Goal: Task Accomplishment & Management: Use online tool/utility

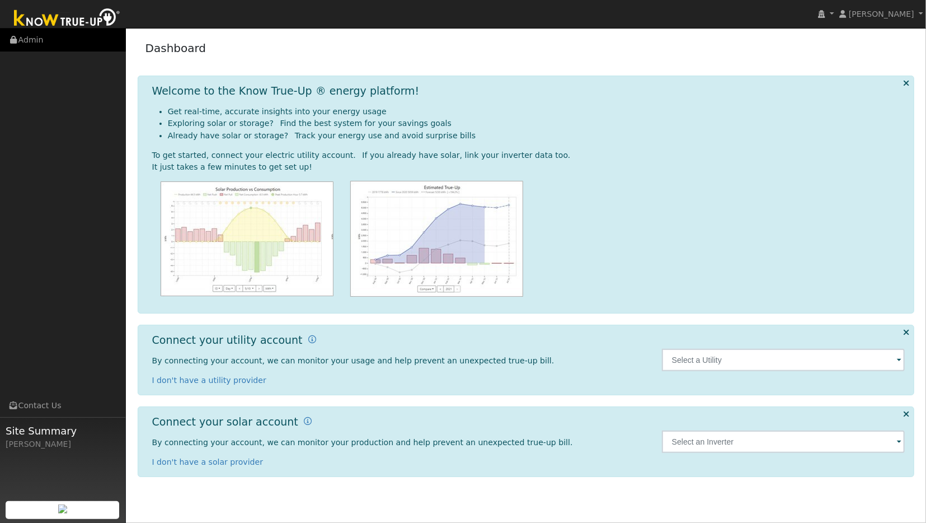
click at [34, 40] on link "Admin" at bounding box center [63, 40] width 126 height 23
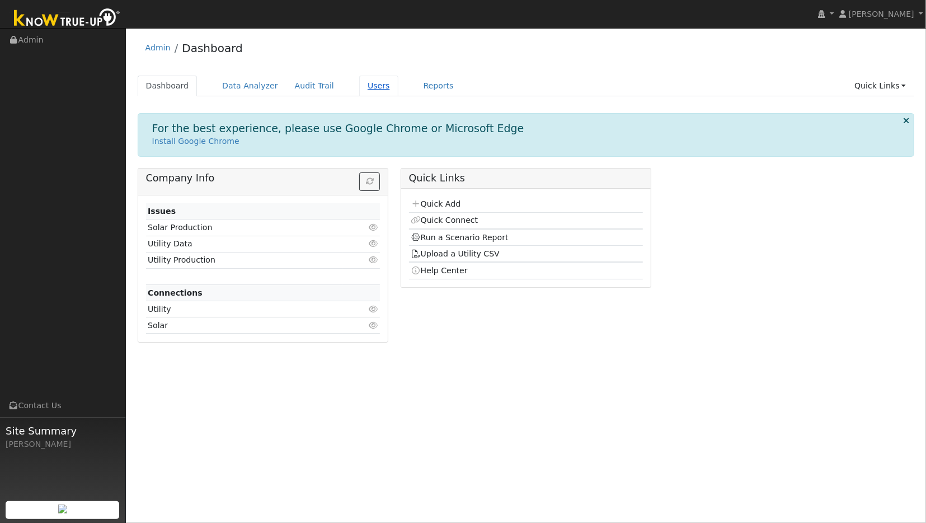
click at [361, 87] on link "Users" at bounding box center [378, 86] width 39 height 21
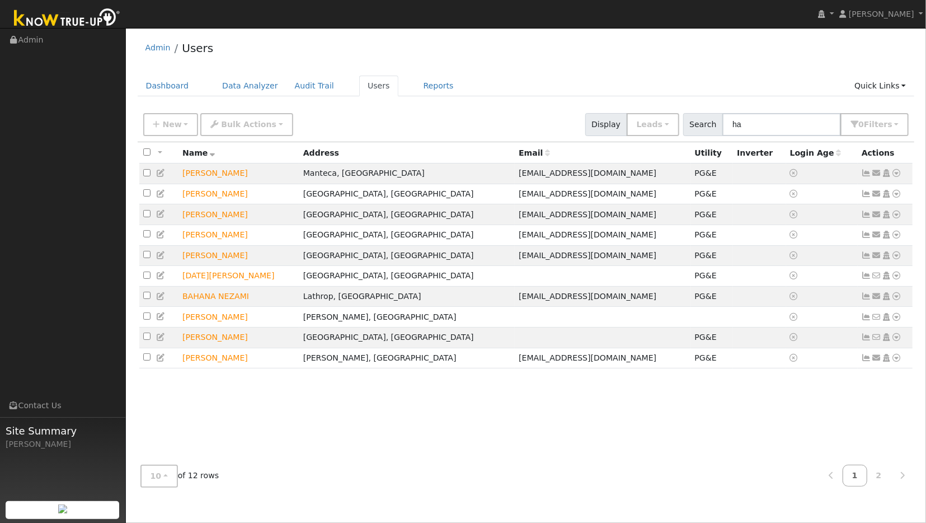
type input "h"
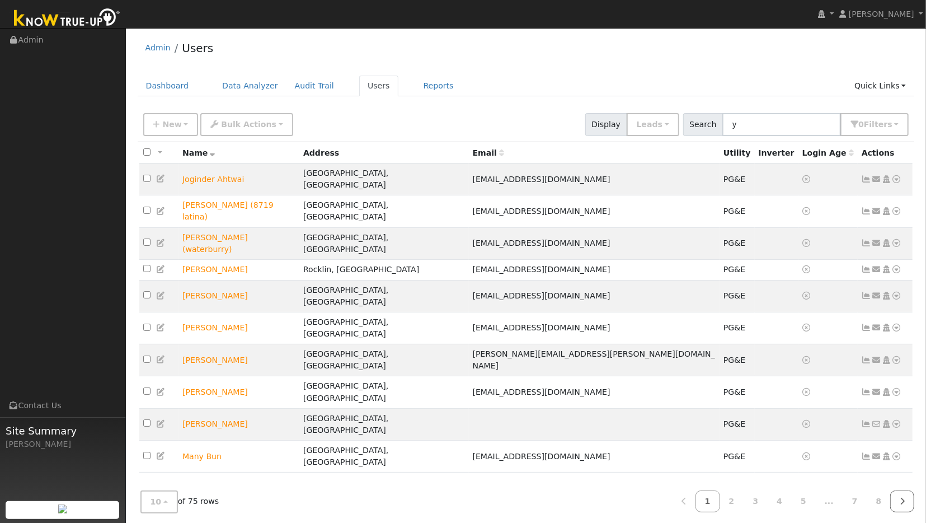
type input "y"
click at [904, 497] on icon at bounding box center [902, 501] width 5 height 8
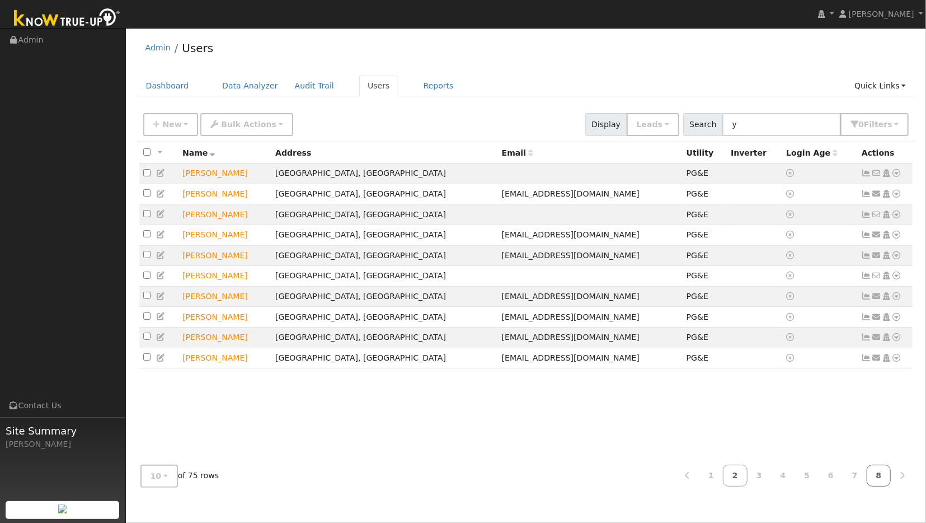
click at [881, 477] on link "8" at bounding box center [879, 475] width 25 height 22
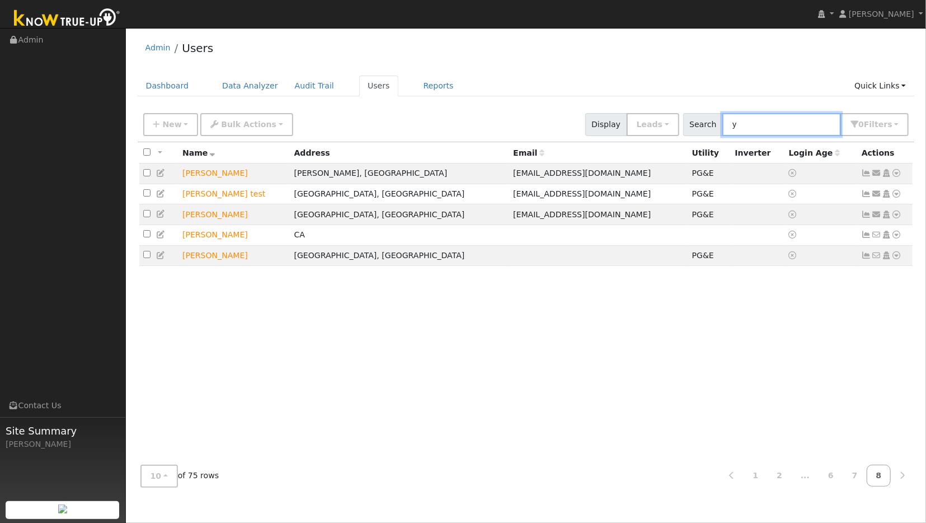
click at [758, 124] on input "y" at bounding box center [781, 124] width 119 height 23
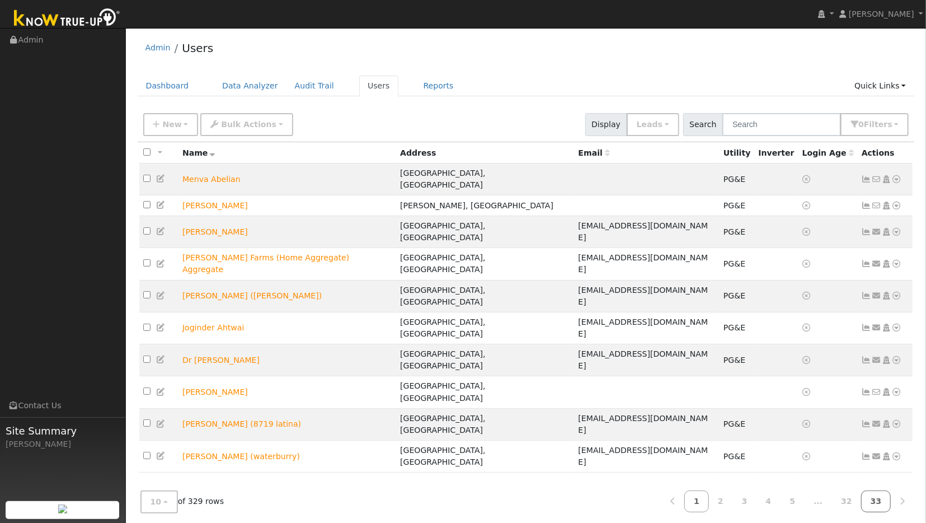
click at [880, 490] on link "33" at bounding box center [876, 501] width 30 height 22
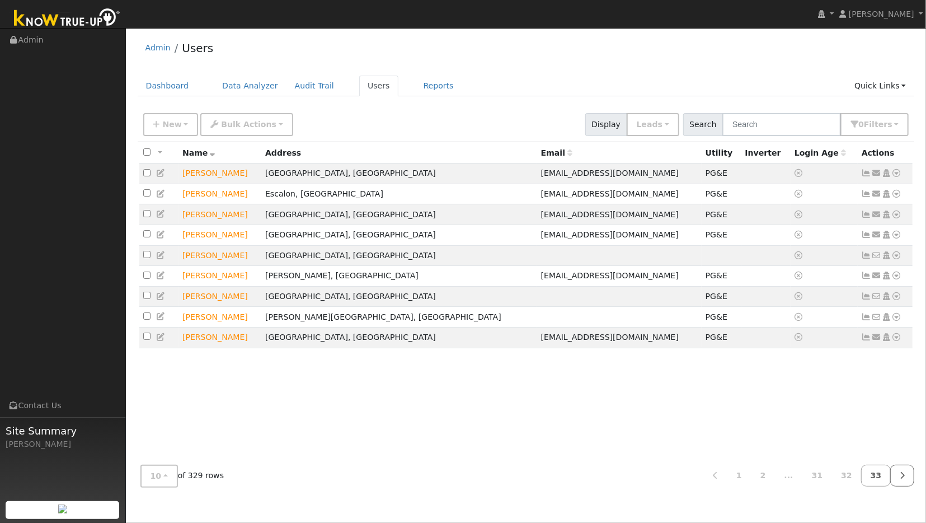
click at [904, 476] on icon at bounding box center [902, 475] width 5 height 8
click at [782, 126] on input "text" at bounding box center [781, 124] width 119 height 23
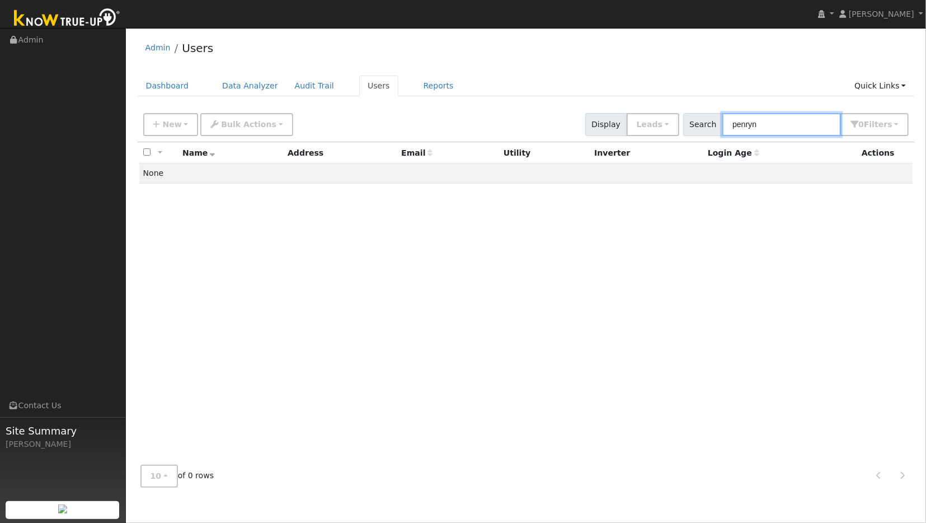
click at [775, 123] on input "penryn" at bounding box center [781, 124] width 119 height 23
type input "p"
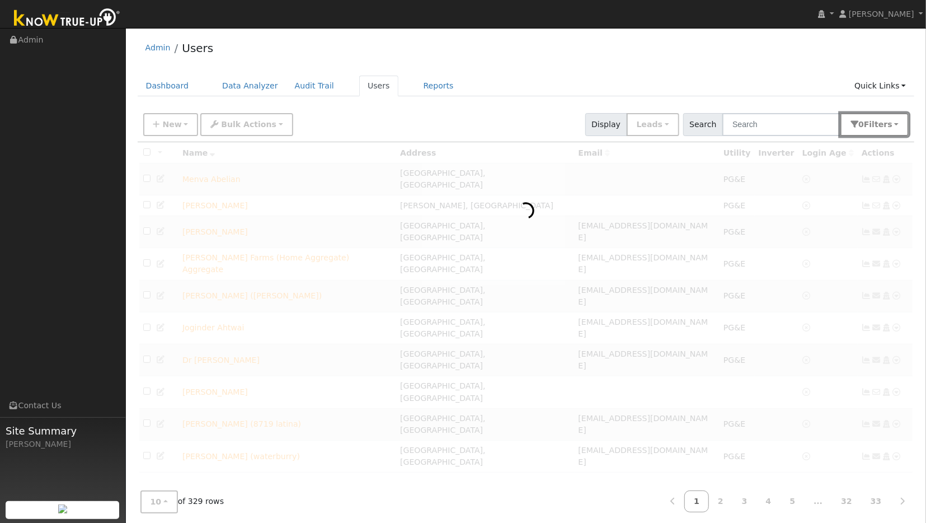
click at [895, 128] on button "0 Filter s" at bounding box center [875, 124] width 68 height 23
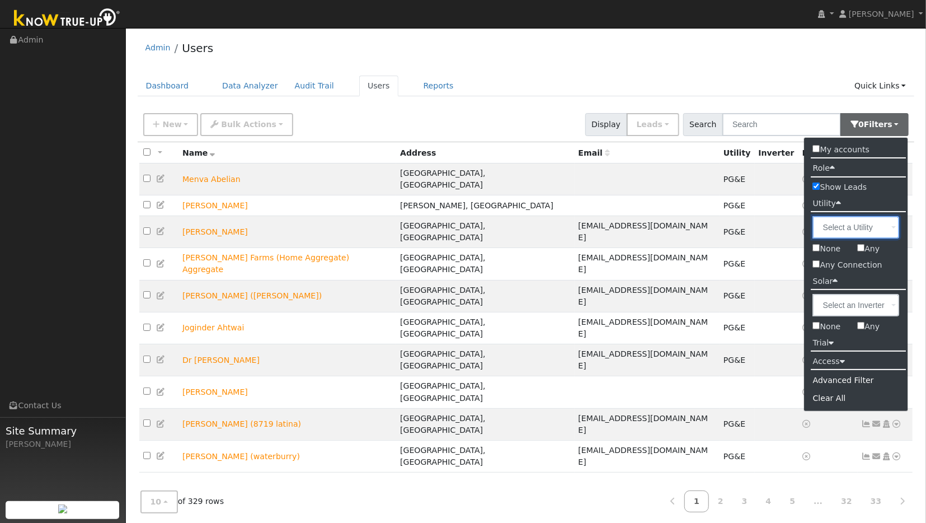
click at [855, 226] on input "text" at bounding box center [856, 227] width 87 height 22
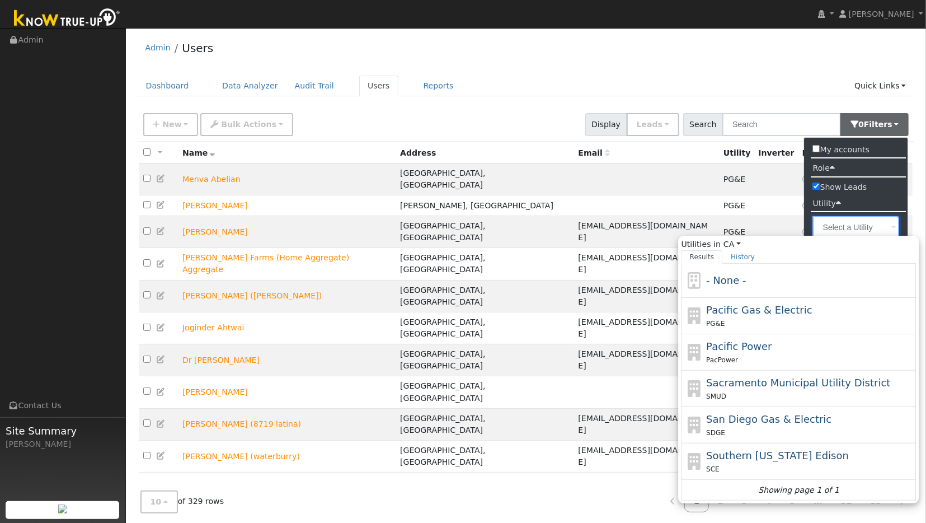
click at [855, 226] on input "Utilities in CA All States AL AK AZ AR CA CO CT DE FL GA HI ID IL IN IA KS KY L…" at bounding box center [856, 227] width 87 height 22
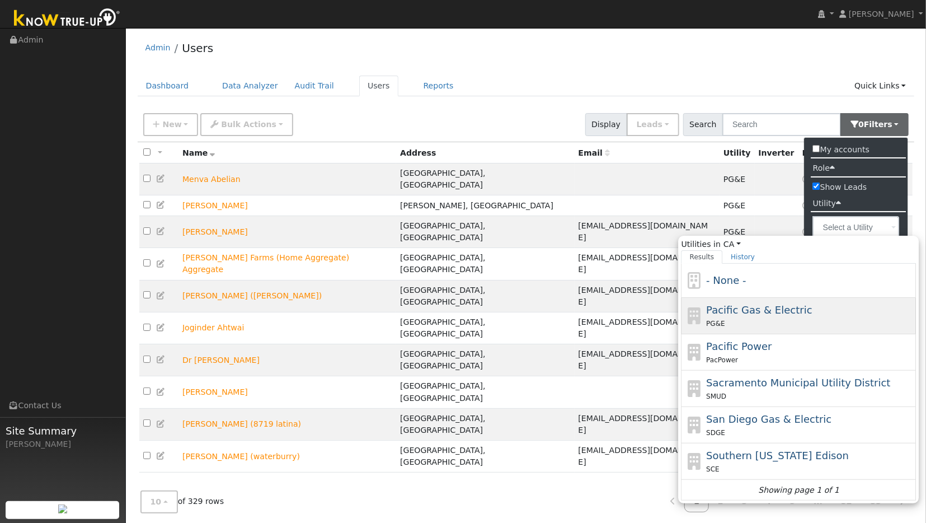
click at [769, 314] on span "Pacific Gas & Electric" at bounding box center [759, 310] width 106 height 12
click at [0, 0] on input "Utilities in CA All States AL AK AZ AR CA CO CT DE FL GA HI ID IL IN IA KS KY L…" at bounding box center [0, 0] width 0 height 0
type input "Pacific Gas & Electric"
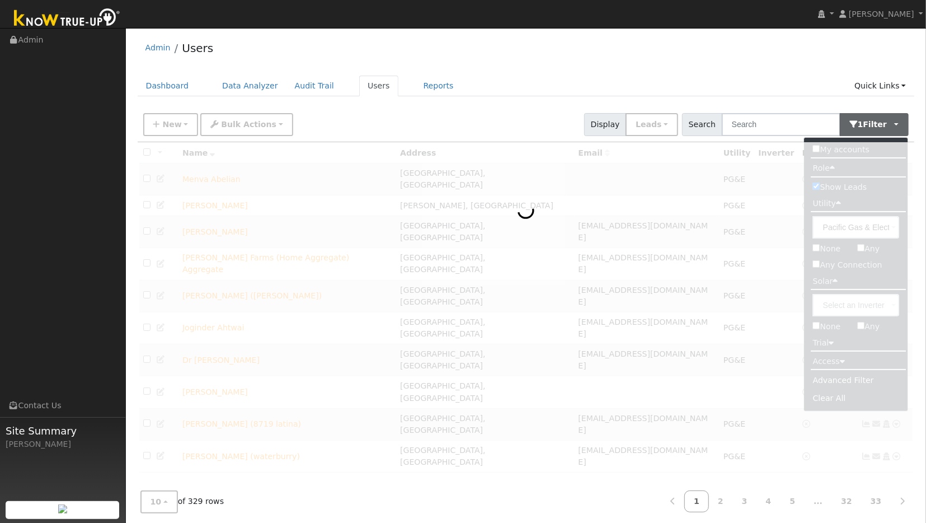
click at [835, 364] on div at bounding box center [526, 312] width 777 height 340
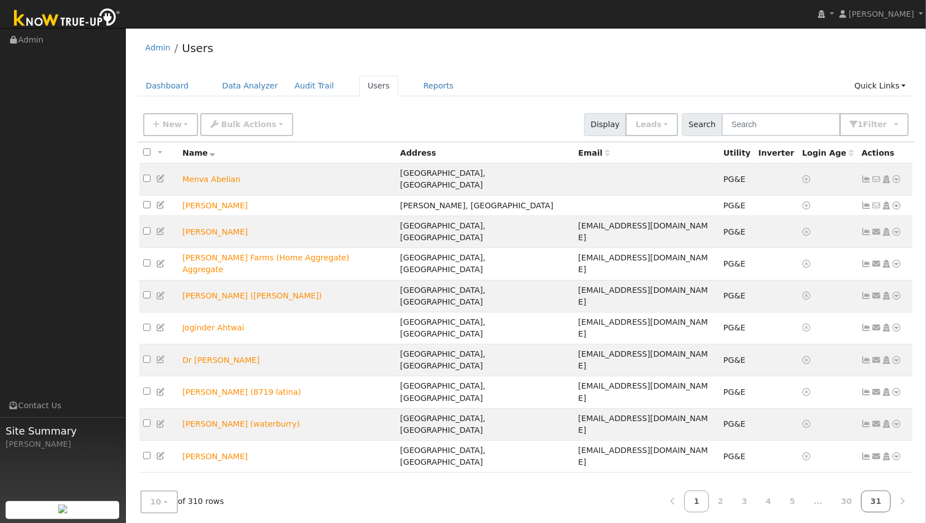
click at [881, 490] on link "31" at bounding box center [876, 501] width 30 height 22
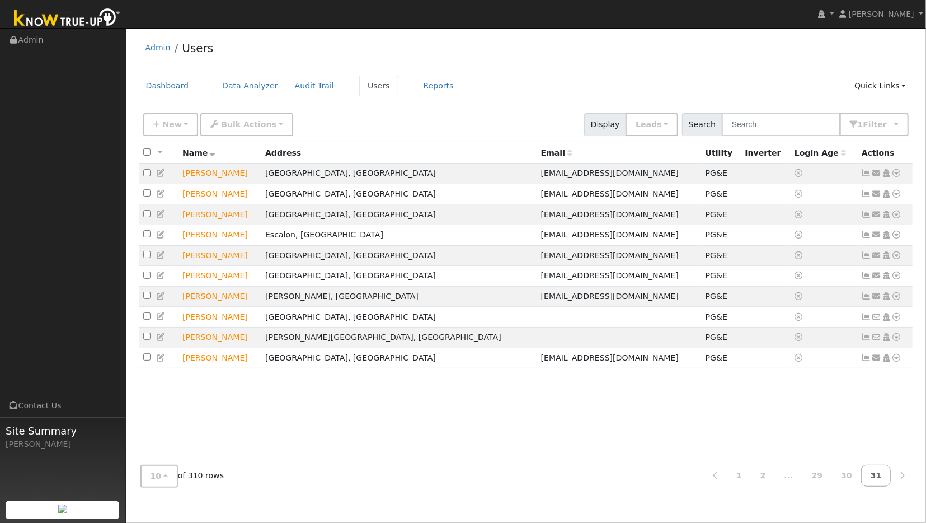
click at [207, 155] on span "Name" at bounding box center [198, 152] width 33 height 9
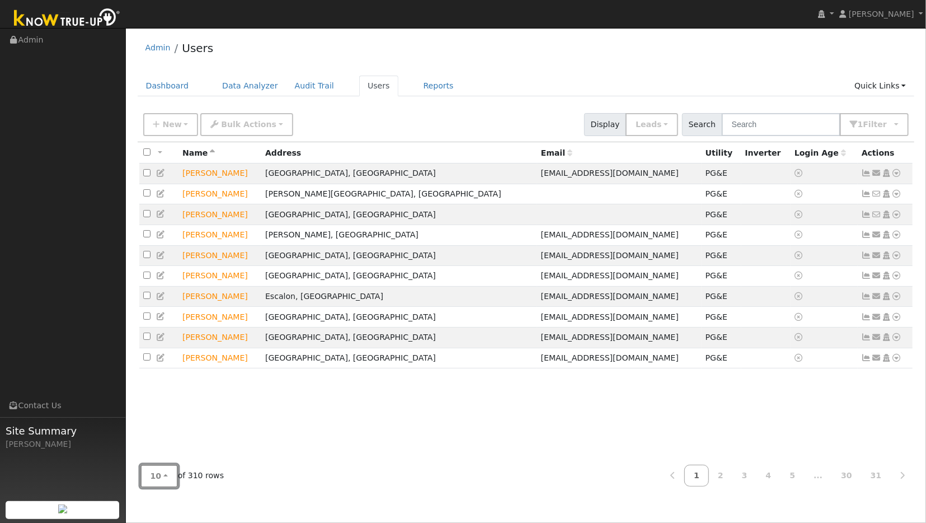
click at [170, 468] on button "10" at bounding box center [158, 475] width 37 height 23
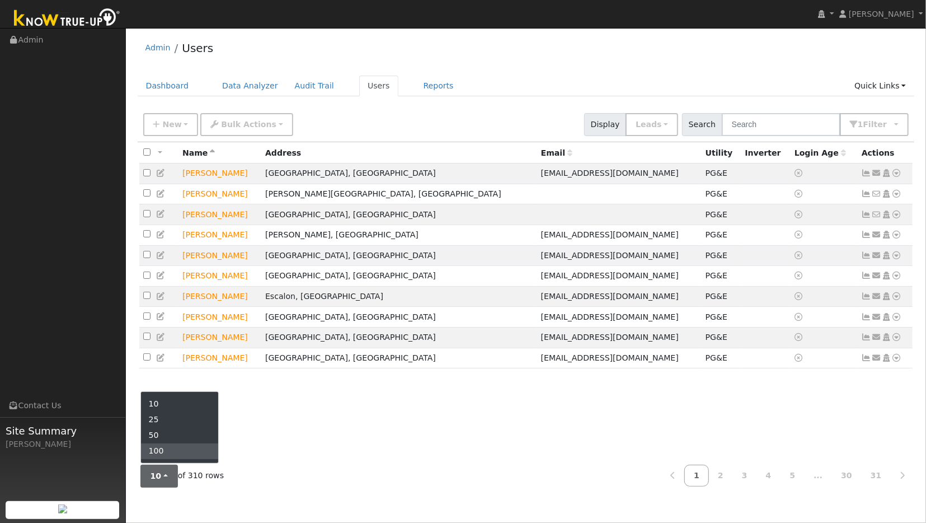
click at [156, 449] on link "100" at bounding box center [180, 451] width 78 height 16
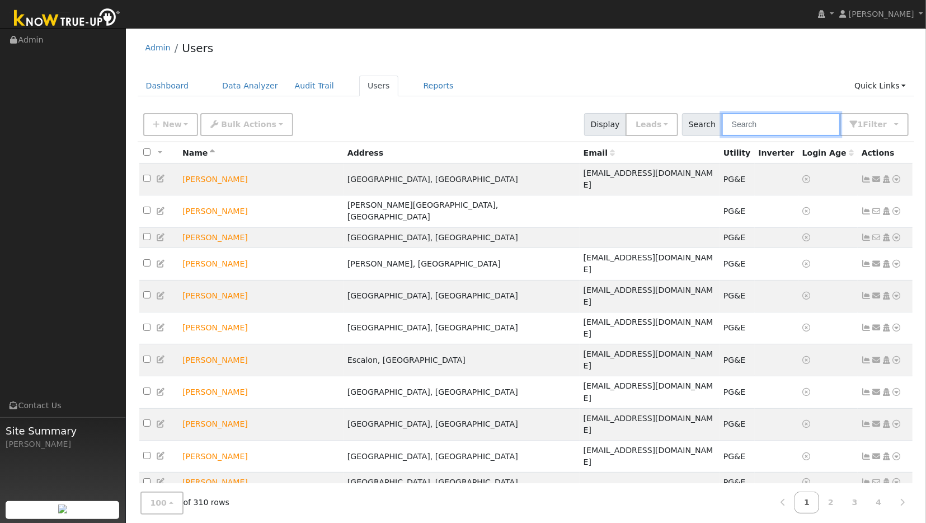
click at [789, 125] on input "text" at bounding box center [781, 124] width 119 height 23
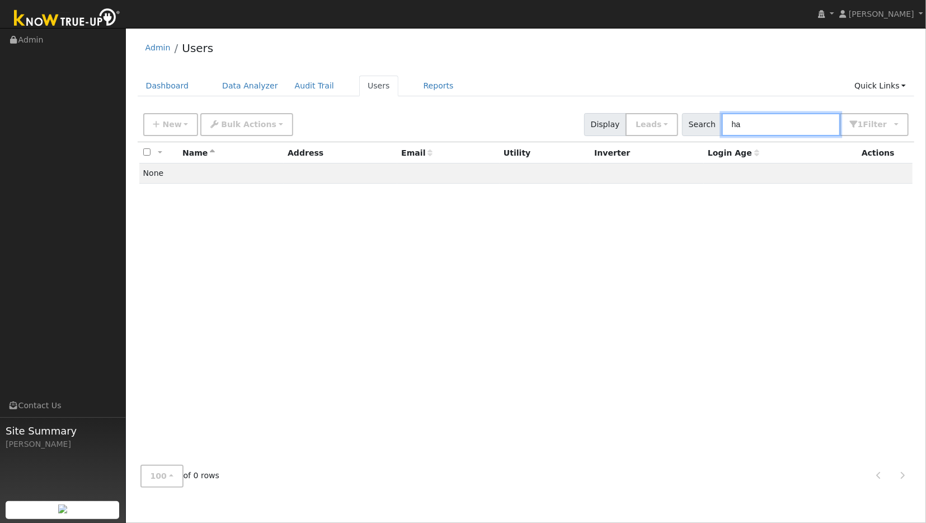
type input "h"
type input "yusuf hanif"
click at [164, 128] on span "New" at bounding box center [171, 124] width 19 height 9
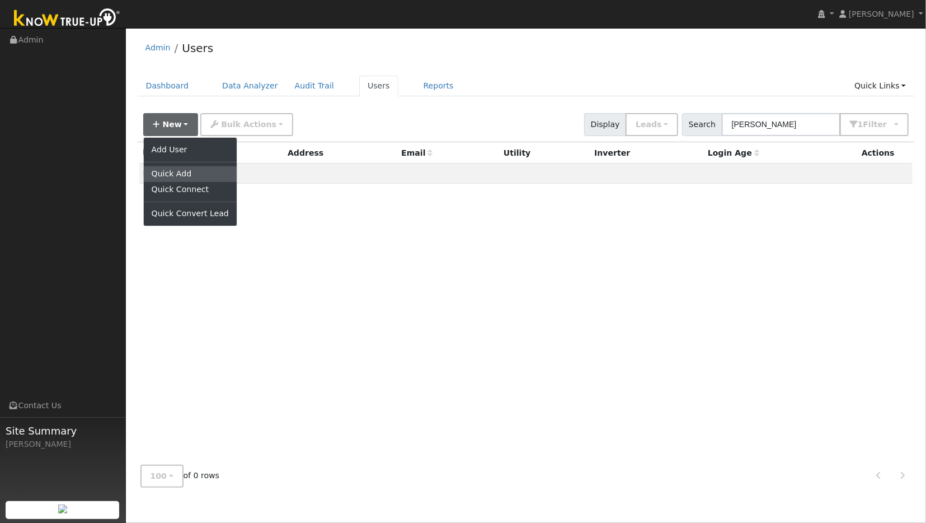
click at [165, 175] on link "Quick Add" at bounding box center [190, 174] width 93 height 16
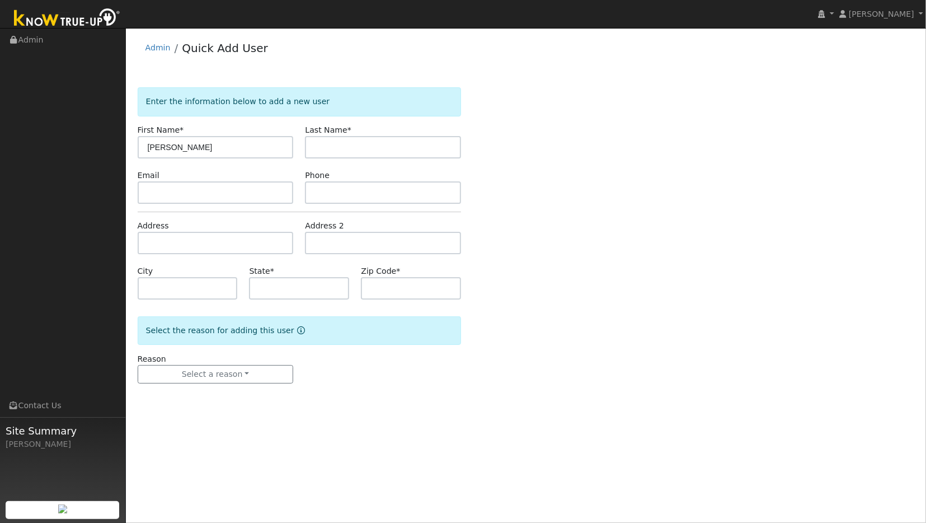
type input "[PERSON_NAME]"
click at [334, 146] on input "text" at bounding box center [383, 147] width 156 height 22
type input "Hanif"
click at [200, 244] on input "text" at bounding box center [216, 243] width 156 height 22
type input "3360 Sierra Springs Court"
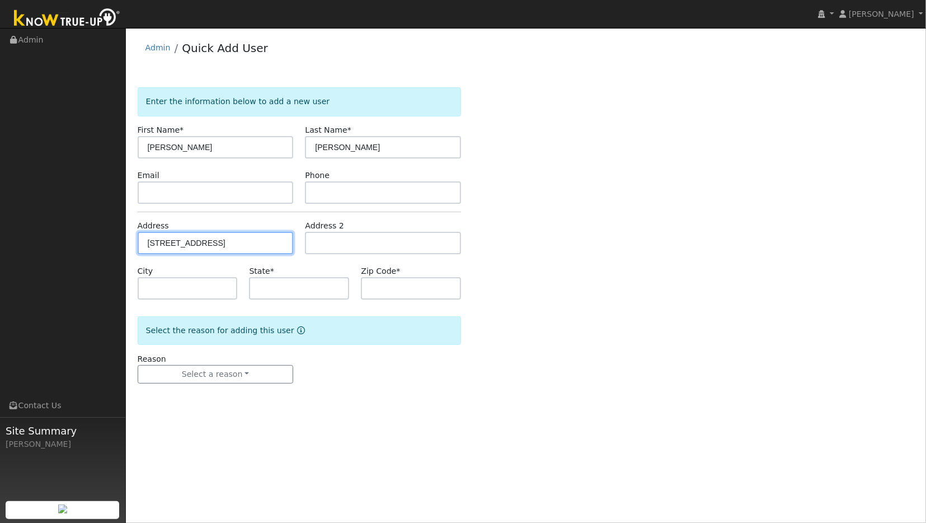
type input "Penryn"
type input "CA"
type input "95663"
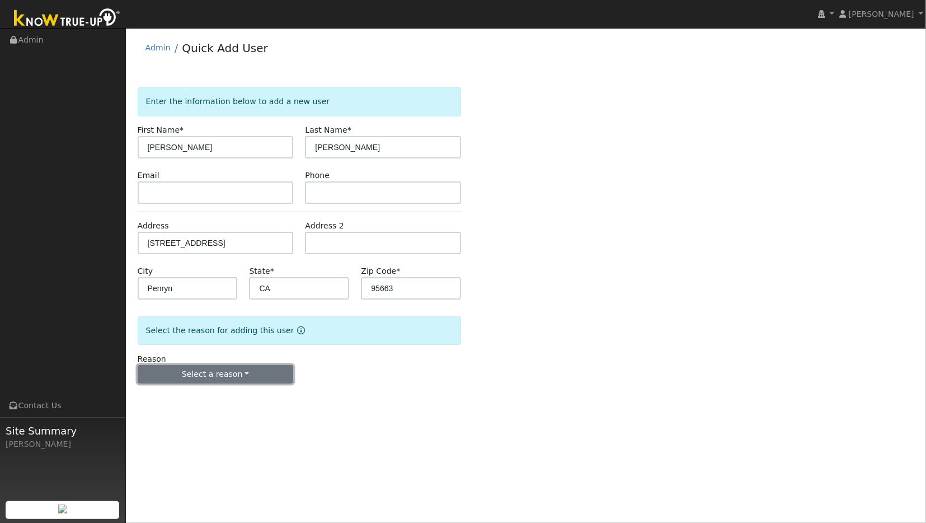
click at [218, 373] on button "Select a reason" at bounding box center [216, 374] width 156 height 19
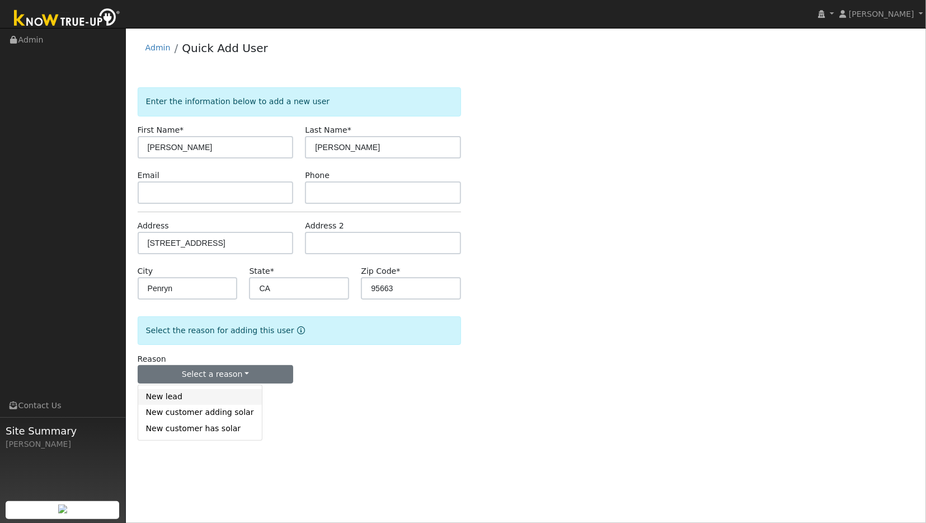
click at [176, 400] on link "New lead" at bounding box center [200, 397] width 124 height 16
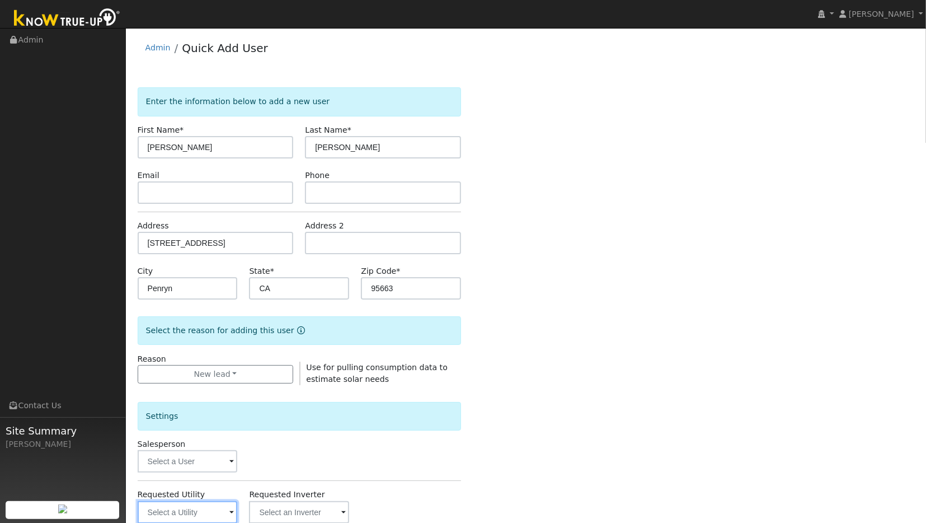
click at [199, 510] on input "text" at bounding box center [188, 512] width 100 height 22
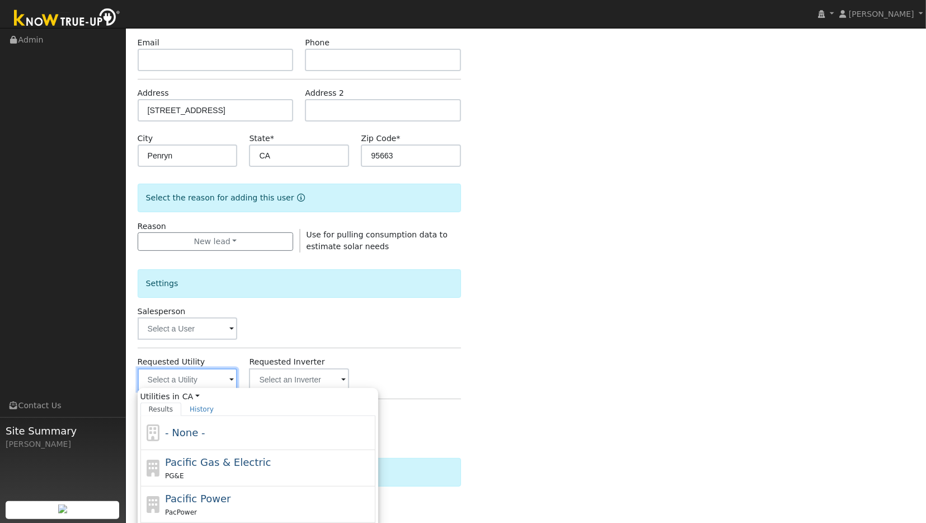
scroll to position [170, 0]
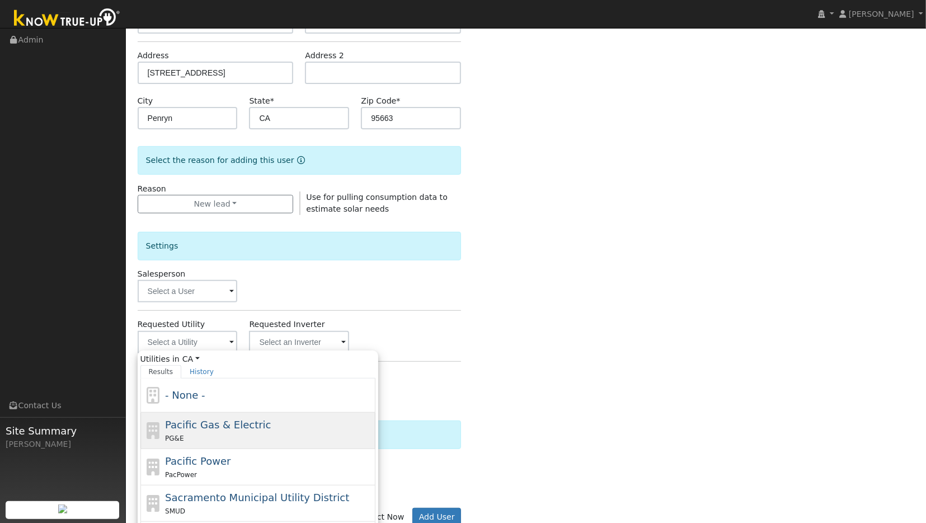
click at [205, 432] on div "PG&E" at bounding box center [269, 438] width 208 height 12
type input "Pacific Gas & Electric"
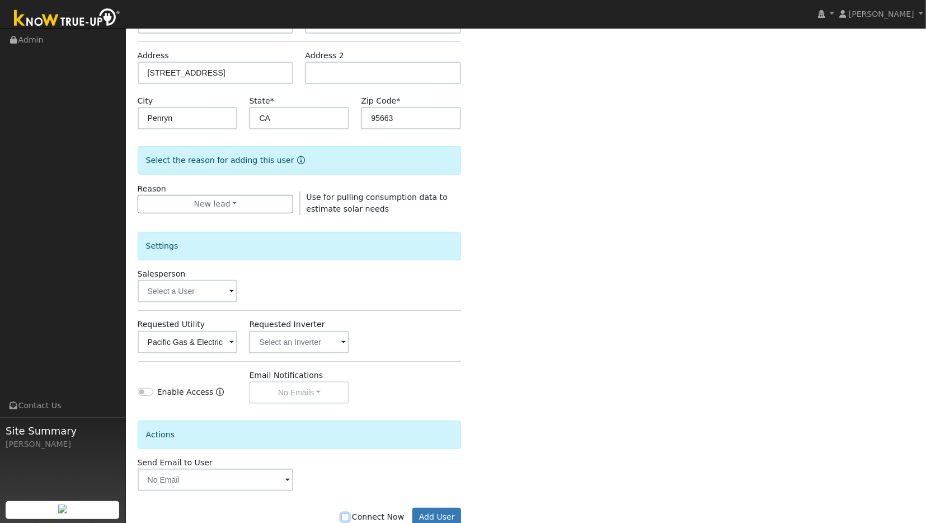
click at [349, 513] on input "Connect Now" at bounding box center [345, 517] width 8 height 8
checkbox input "true"
click at [442, 512] on button "Add User" at bounding box center [436, 517] width 49 height 19
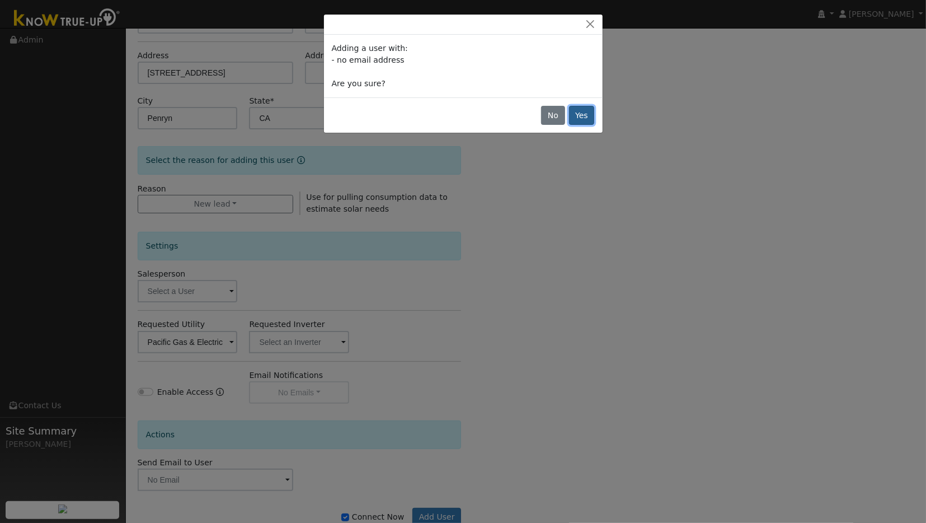
click at [586, 116] on button "Yes" at bounding box center [582, 115] width 26 height 19
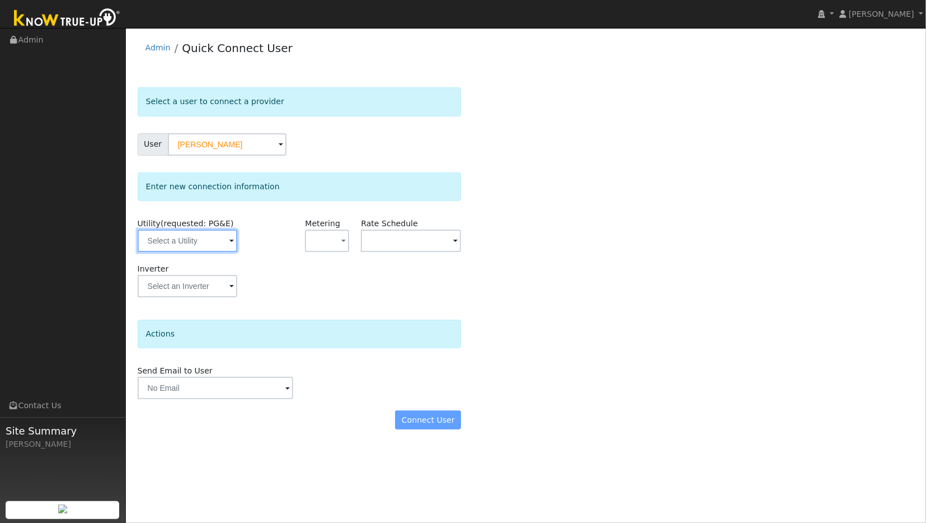
click at [196, 242] on input "text" at bounding box center [188, 240] width 100 height 22
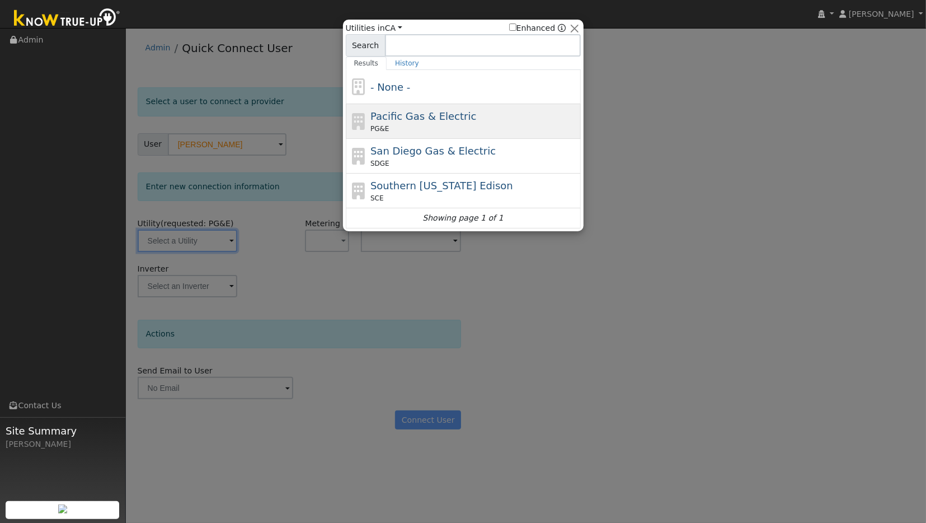
click at [417, 126] on div "PG&E" at bounding box center [474, 129] width 208 height 10
type input "PG&E"
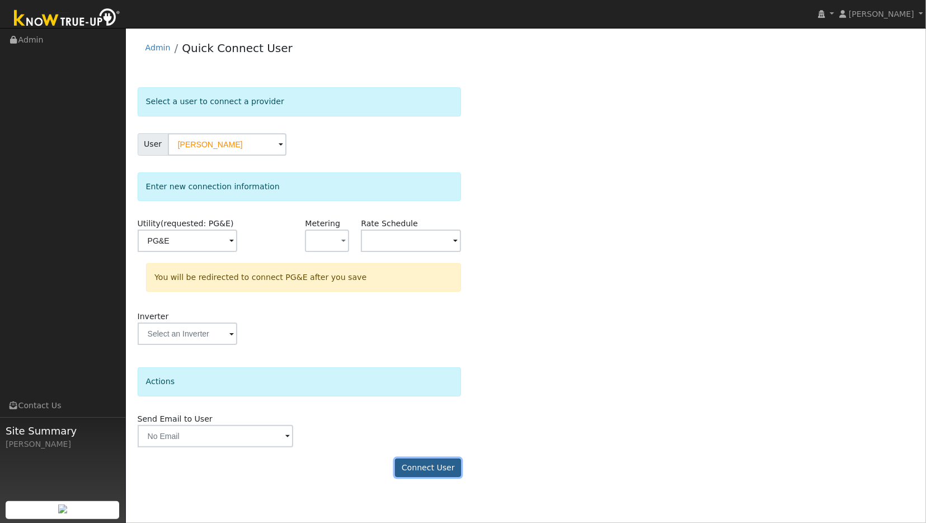
click at [453, 458] on button "Connect User" at bounding box center [428, 467] width 66 height 19
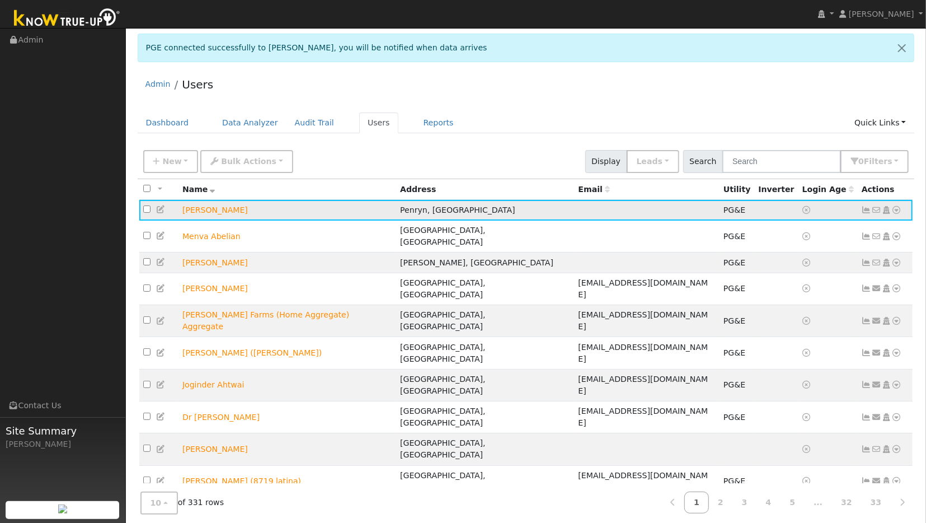
click at [893, 212] on icon at bounding box center [897, 210] width 10 height 8
click at [867, 233] on link "Data Analyzer" at bounding box center [860, 230] width 81 height 16
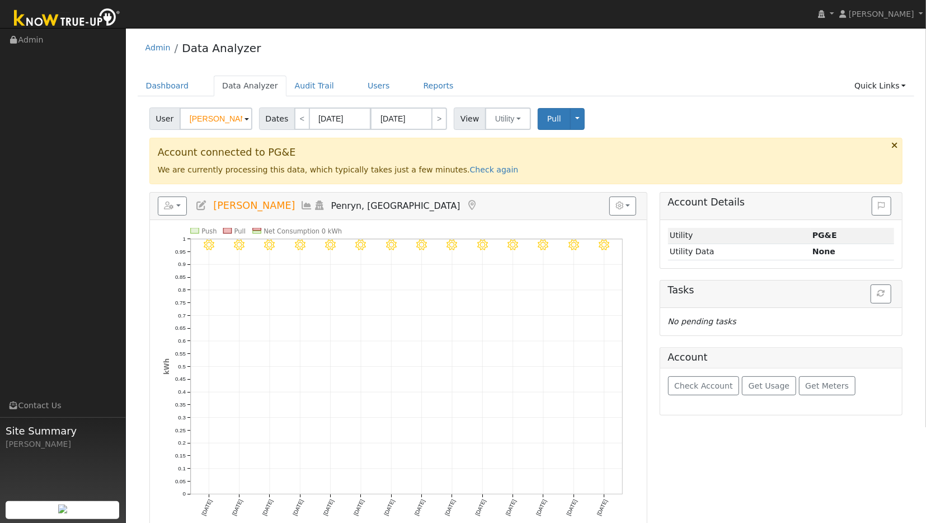
click at [301, 204] on icon at bounding box center [307, 205] width 12 height 10
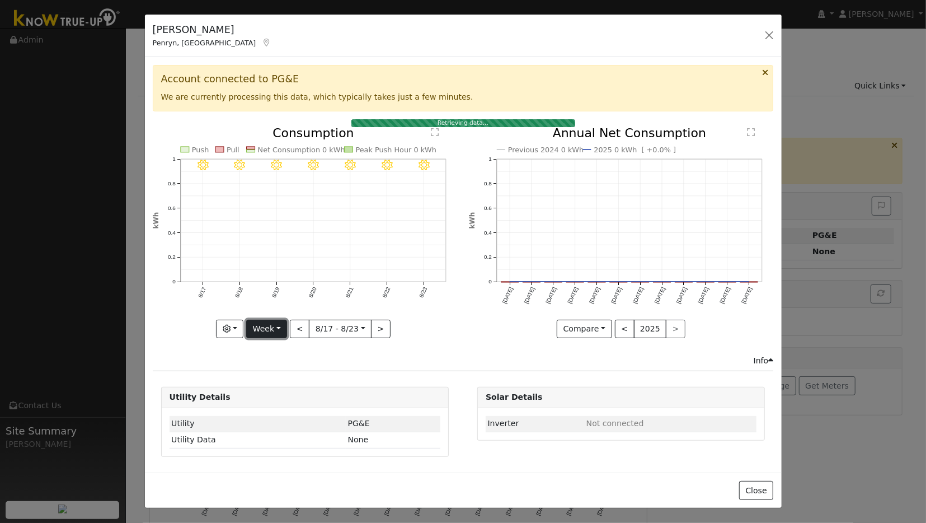
click at [277, 333] on button "Week" at bounding box center [266, 329] width 41 height 19
click at [269, 395] on link "Year" at bounding box center [286, 399] width 78 height 16
type input "[DATE]"
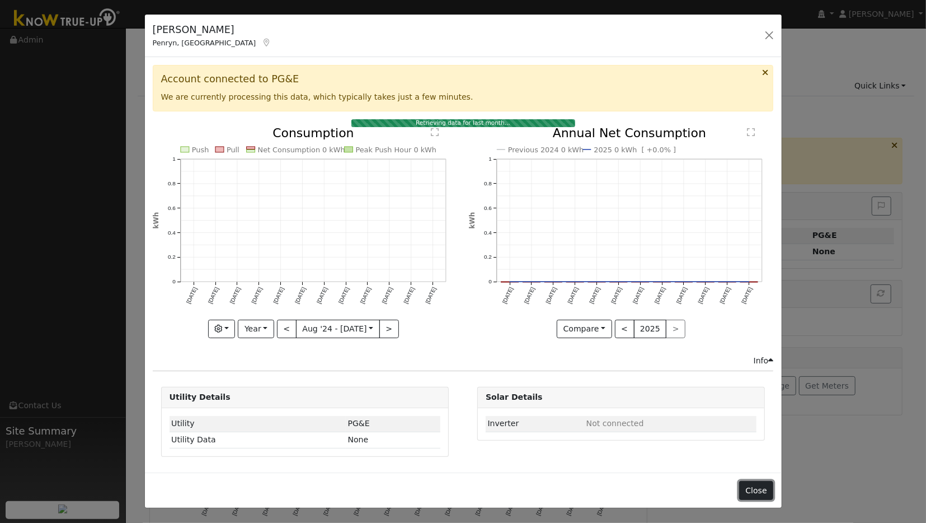
click at [756, 485] on button "Close" at bounding box center [756, 490] width 34 height 19
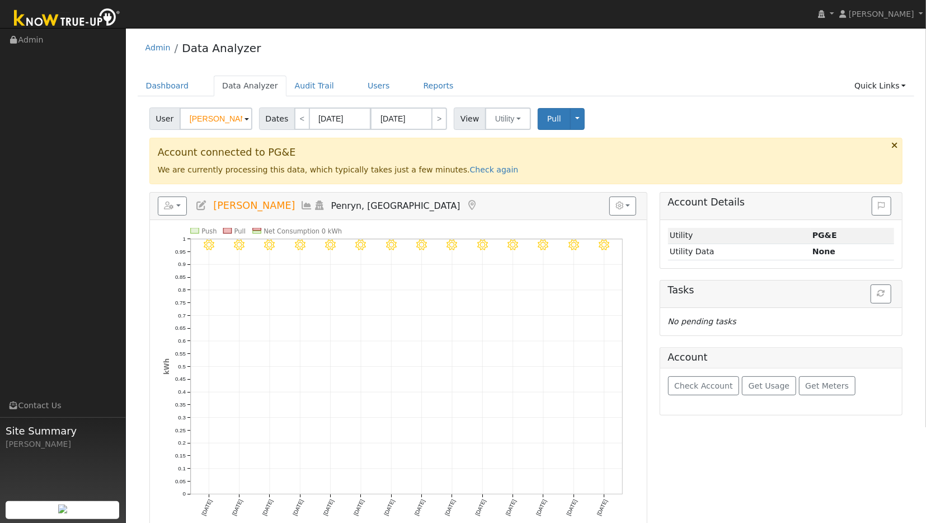
click at [301, 205] on icon at bounding box center [307, 205] width 12 height 10
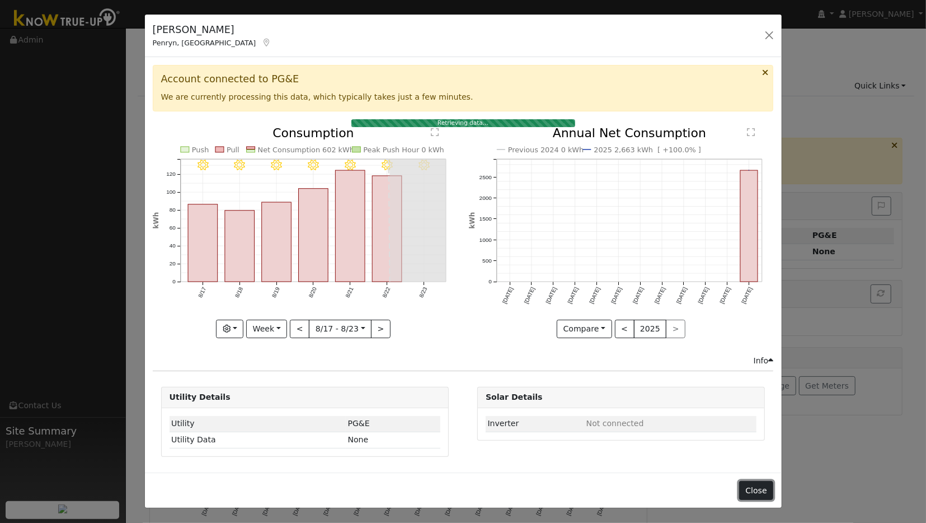
click at [758, 482] on button "Close" at bounding box center [756, 490] width 34 height 19
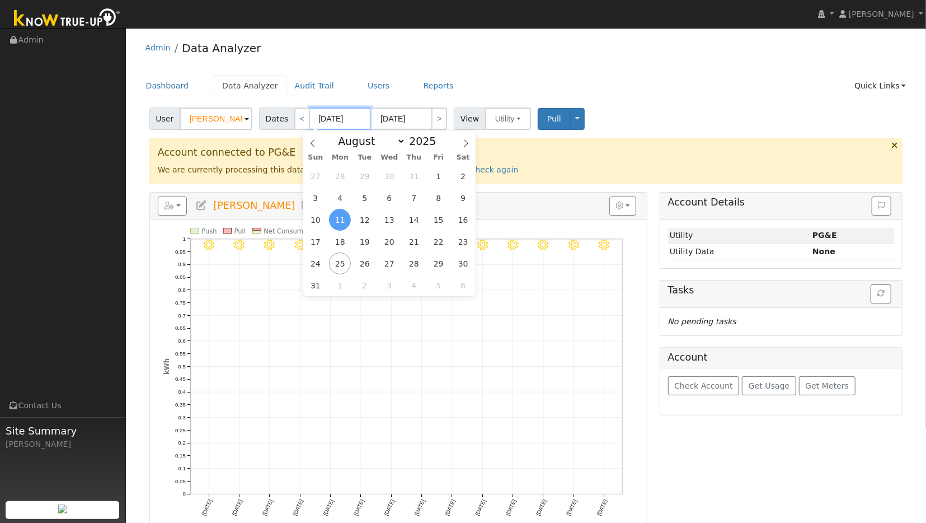
click at [334, 119] on input "[DATE]" at bounding box center [340, 118] width 62 height 22
click at [420, 243] on span "21" at bounding box center [414, 242] width 22 height 22
type input "[DATE]"
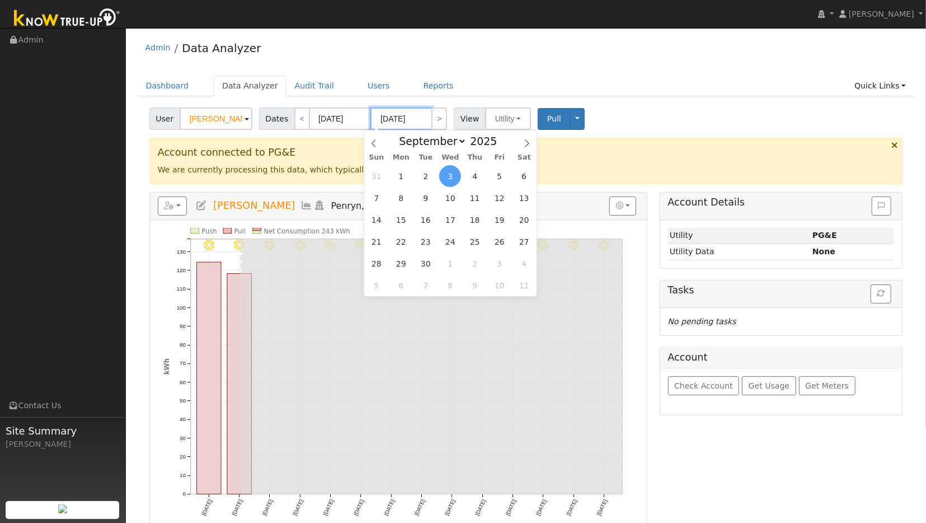
click at [396, 118] on input "[DATE]" at bounding box center [401, 118] width 62 height 22
click at [393, 134] on select "January February March April May June July August September October November De…" at bounding box center [429, 140] width 73 height 13
select select "7"
click option "August" at bounding box center [0, 0] width 0 height 0
click at [399, 262] on span "25" at bounding box center [401, 263] width 22 height 22
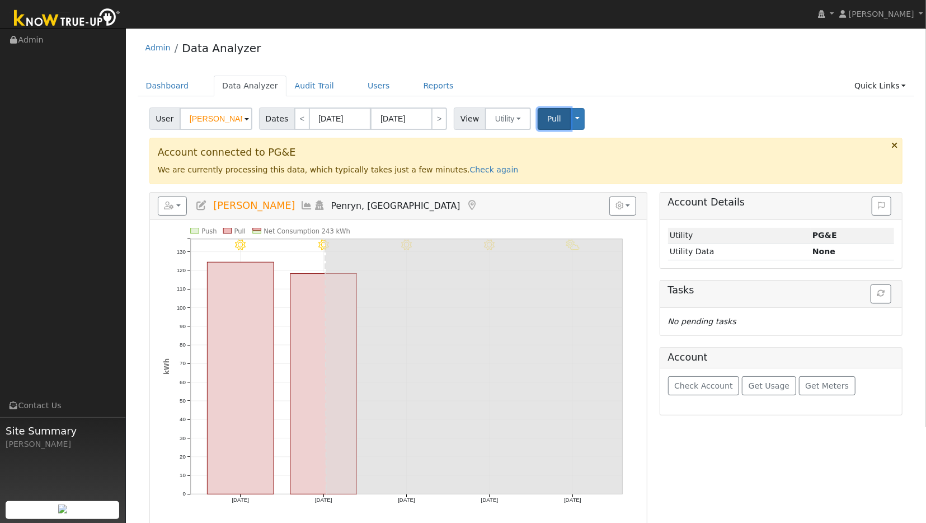
click at [547, 118] on span "Pull" at bounding box center [554, 118] width 14 height 9
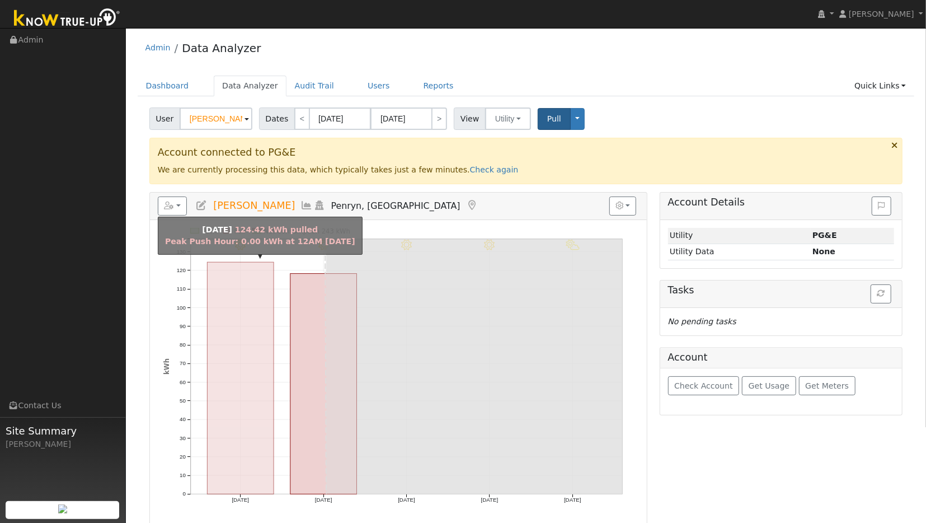
click at [245, 372] on rect "onclick=""" at bounding box center [240, 378] width 67 height 232
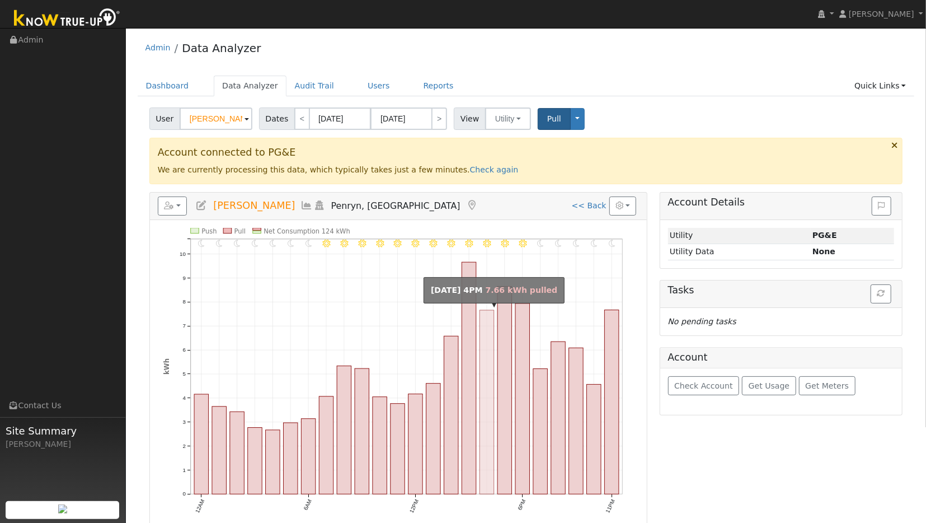
click at [506, 364] on rect "onclick=""" at bounding box center [504, 390] width 15 height 208
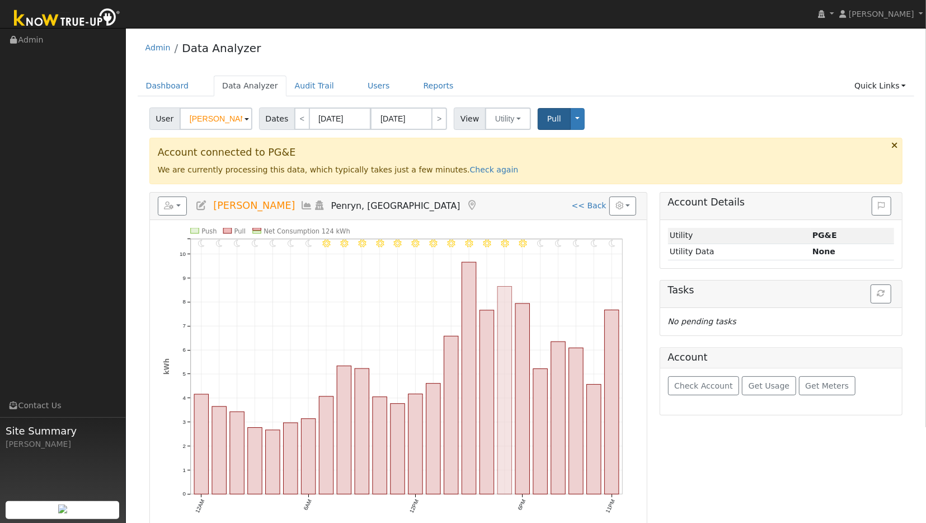
click at [512, 370] on rect "onclick=""" at bounding box center [504, 390] width 15 height 208
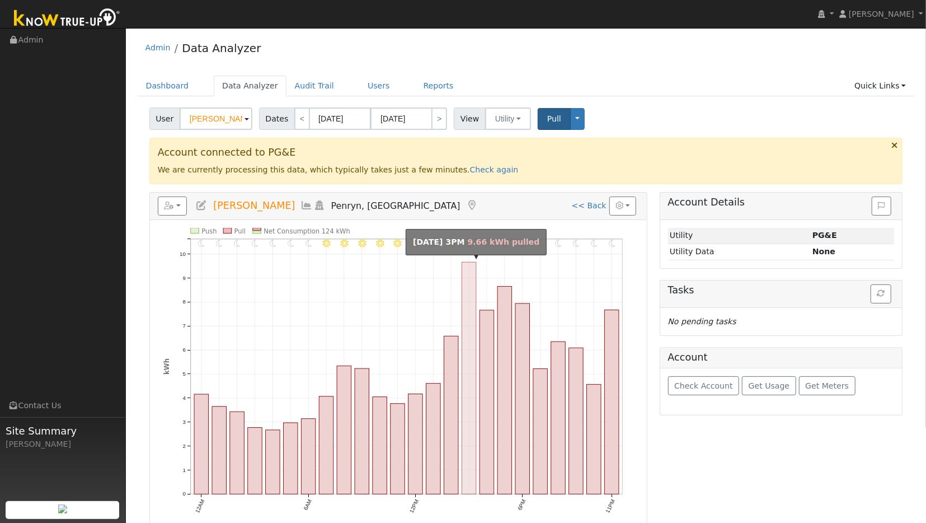
click at [472, 327] on rect "onclick=""" at bounding box center [469, 378] width 15 height 232
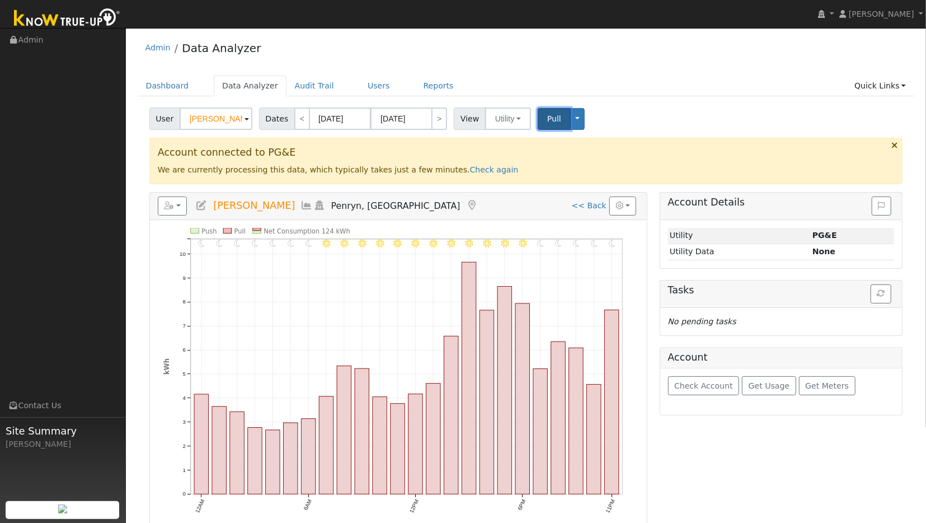
click at [548, 121] on span "Pull" at bounding box center [554, 118] width 14 height 9
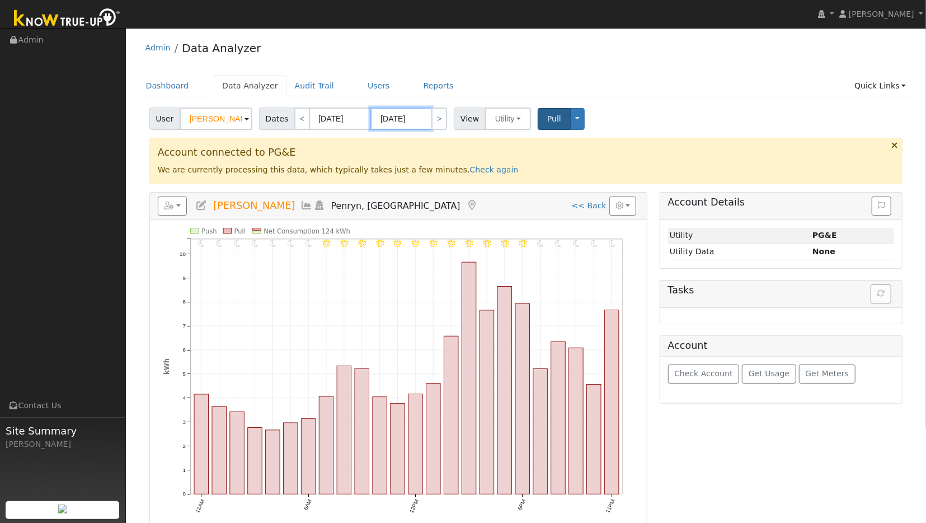
click at [396, 127] on input "[DATE]" at bounding box center [401, 118] width 62 height 22
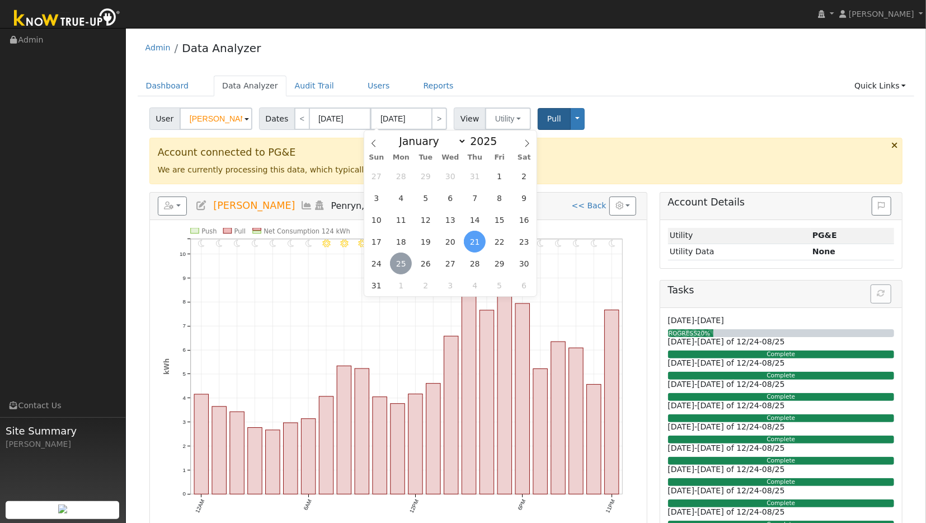
click at [405, 264] on span "25" at bounding box center [401, 263] width 22 height 22
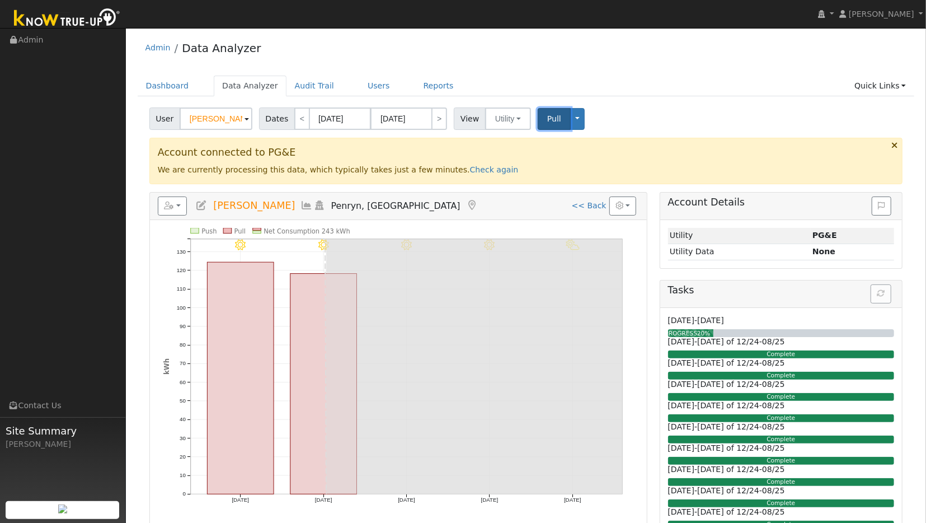
click at [542, 126] on button "Pull" at bounding box center [554, 119] width 33 height 22
click at [411, 110] on input "[DATE]" at bounding box center [401, 118] width 62 height 22
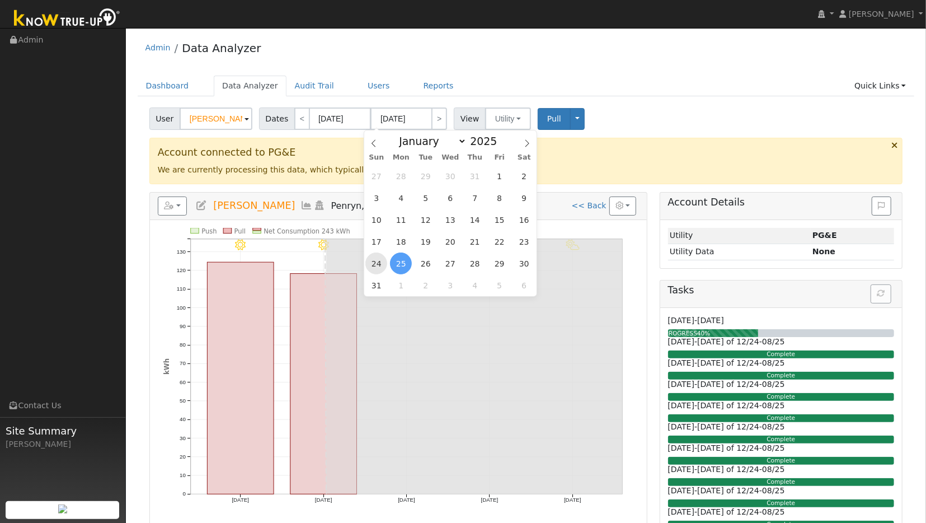
click at [377, 269] on span "24" at bounding box center [376, 263] width 22 height 22
type input "[DATE]"
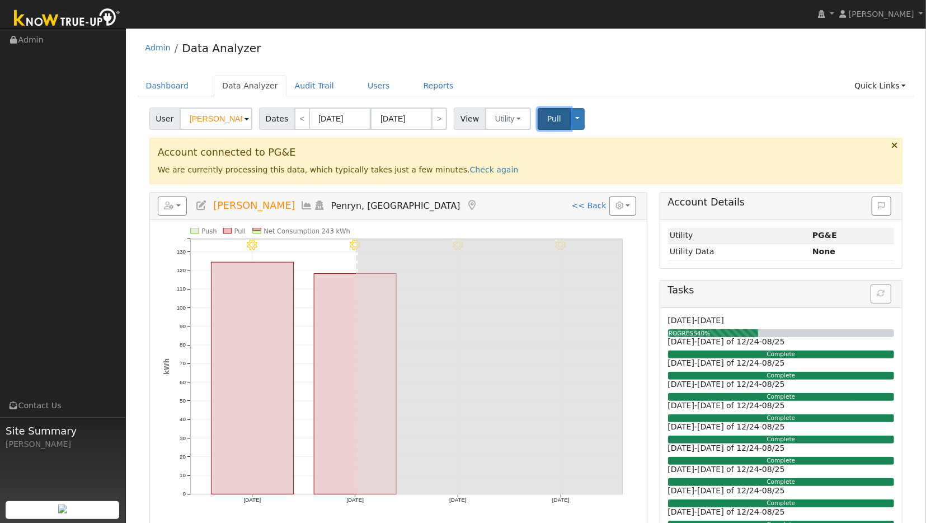
click at [547, 121] on span "Pull" at bounding box center [554, 118] width 14 height 9
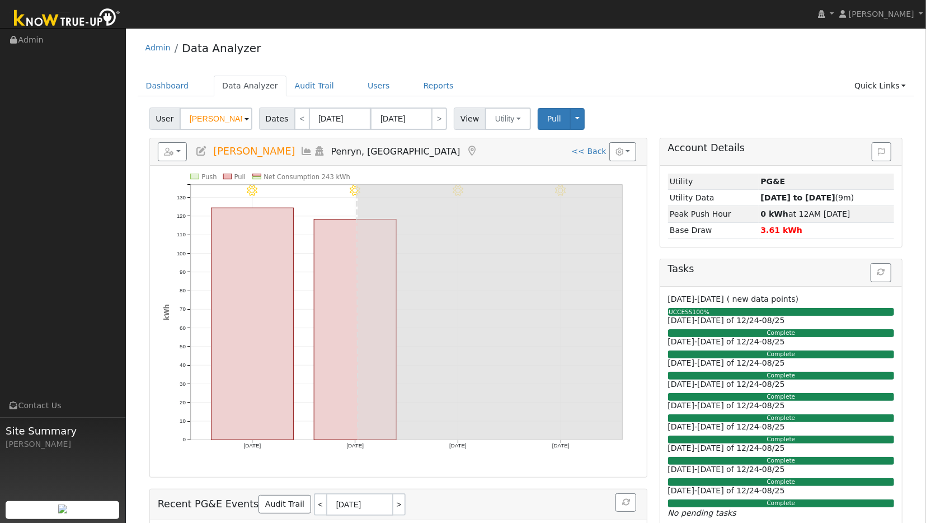
click at [301, 152] on icon at bounding box center [307, 151] width 12 height 10
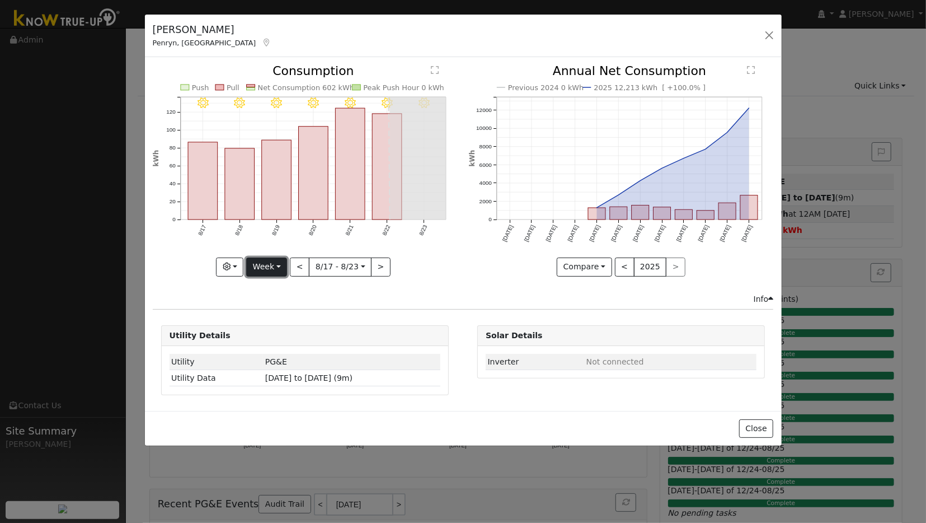
click at [274, 271] on button "Week" at bounding box center [266, 266] width 41 height 19
click at [275, 334] on link "Year" at bounding box center [286, 336] width 78 height 16
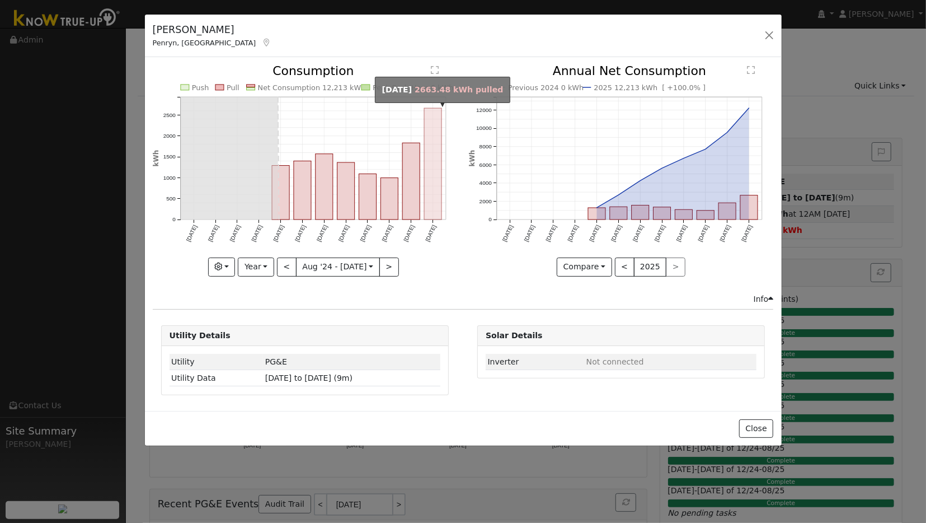
click at [435, 177] on rect "onclick=""" at bounding box center [432, 164] width 17 height 111
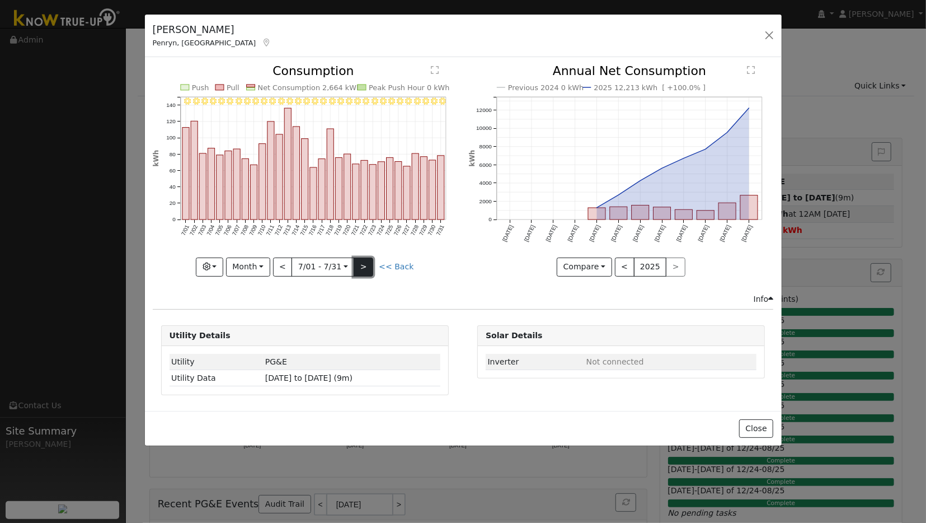
click at [365, 266] on button ">" at bounding box center [364, 266] width 20 height 19
type input "[DATE]"
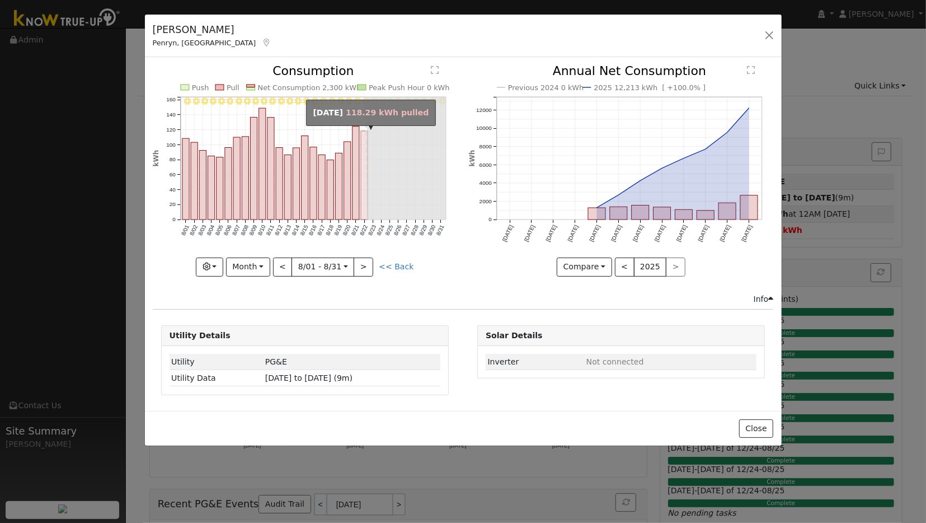
drag, startPoint x: 356, startPoint y: 134, endPoint x: 368, endPoint y: 144, distance: 15.5
click at [368, 144] on g "8/31 - MostlyClear 8/30 - MostlyClear 8/29 - PartlyCloudy 8/28 - PartlyCloudy 8…" at bounding box center [301, 150] width 298 height 172
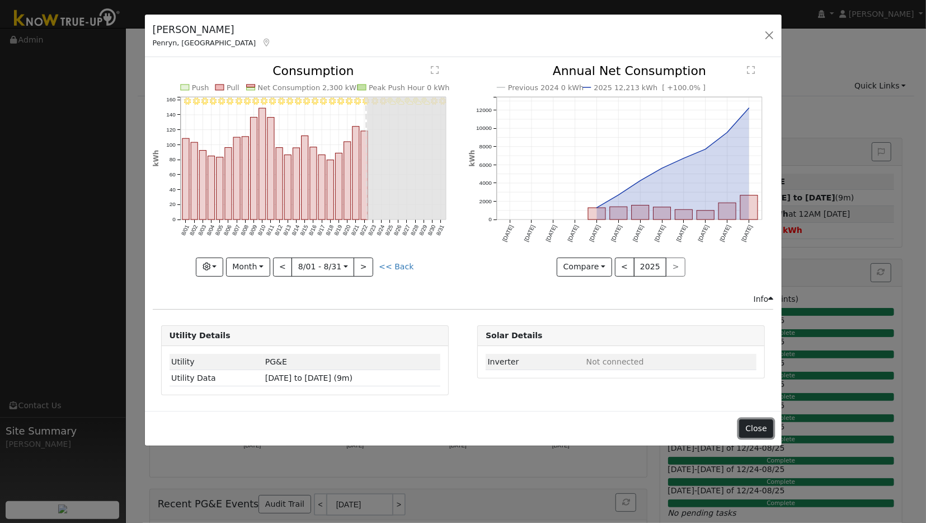
click at [758, 425] on button "Close" at bounding box center [756, 428] width 34 height 19
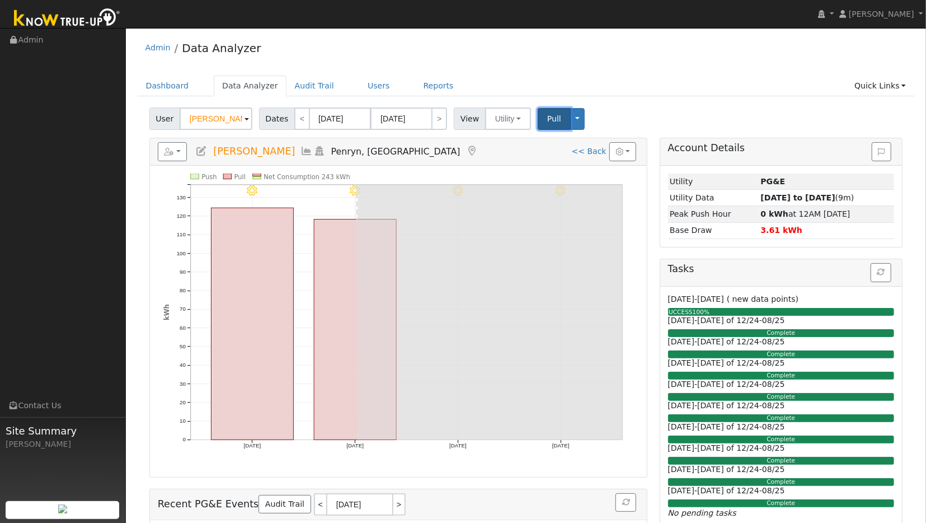
click at [547, 117] on span "Pull" at bounding box center [554, 118] width 14 height 9
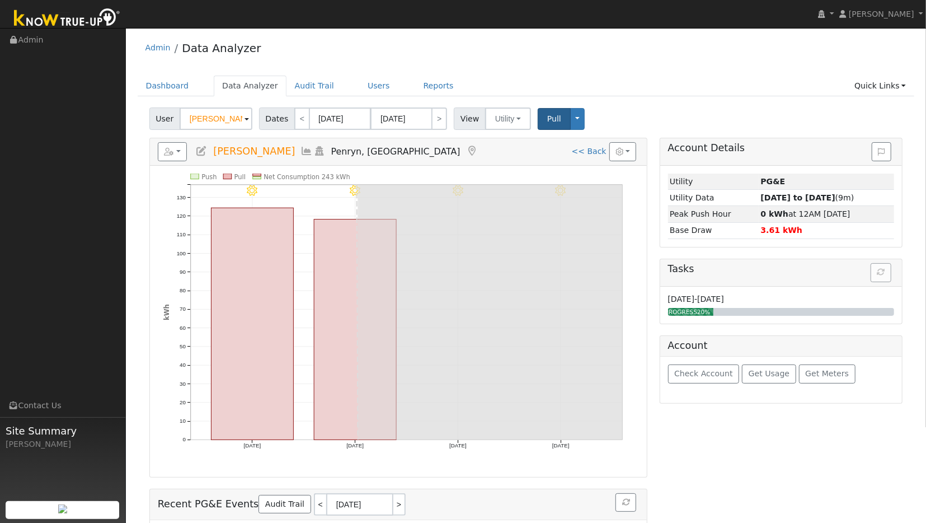
click at [301, 149] on icon at bounding box center [307, 151] width 12 height 10
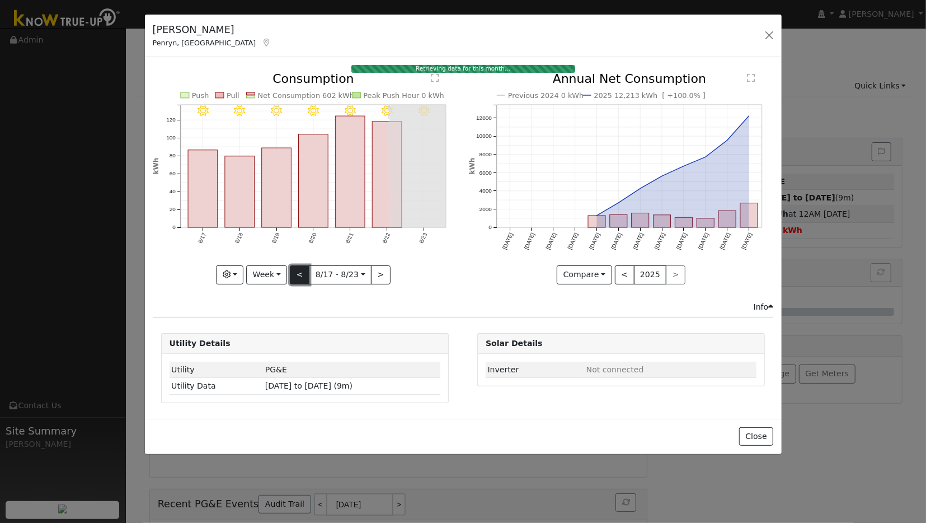
click at [302, 275] on button "<" at bounding box center [300, 274] width 20 height 19
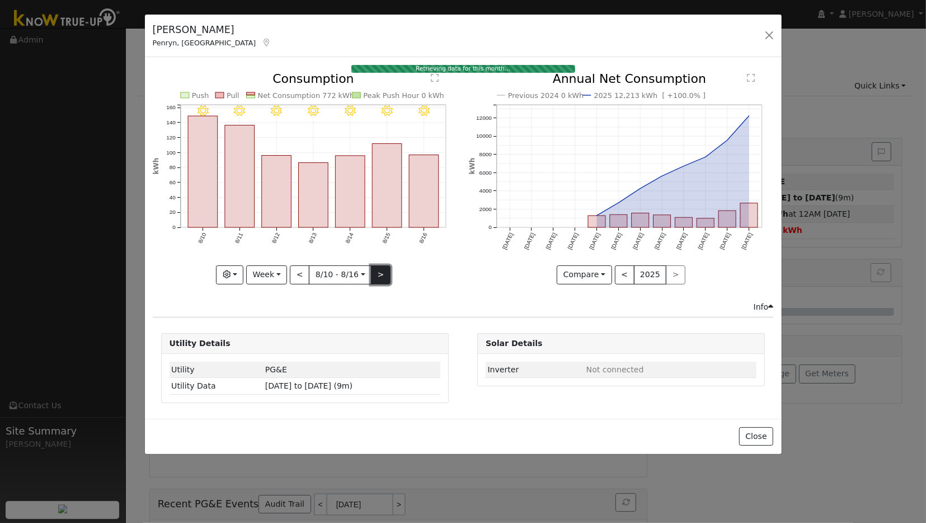
click at [380, 270] on button ">" at bounding box center [381, 274] width 20 height 19
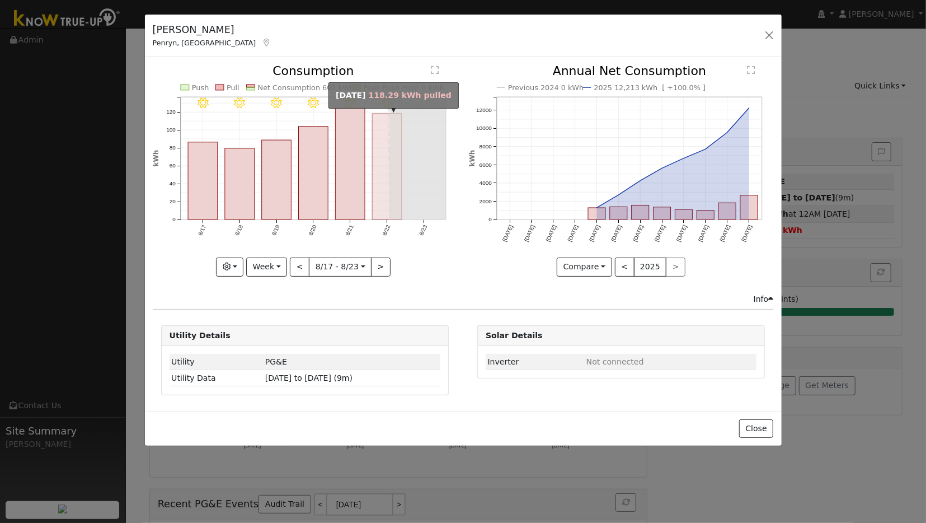
click at [374, 182] on rect "onclick=""" at bounding box center [387, 167] width 30 height 106
type input "[DATE]"
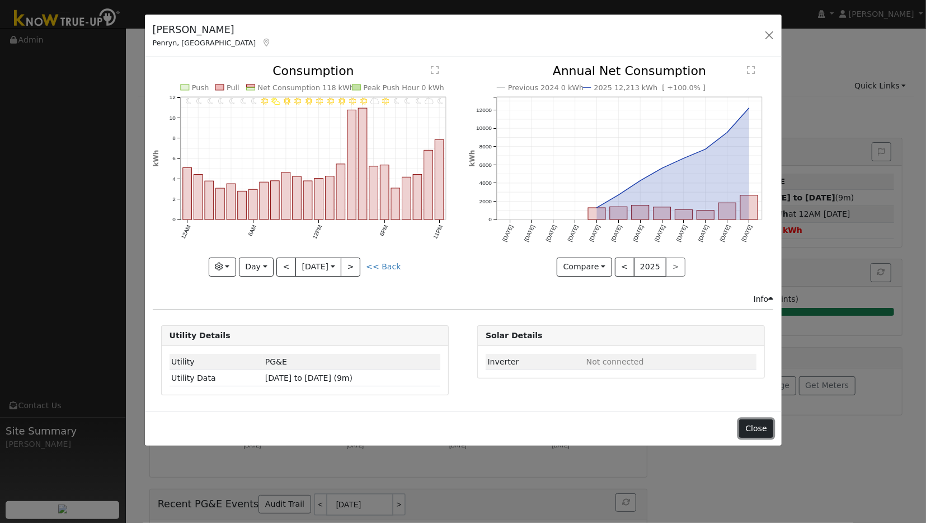
click at [757, 423] on button "Close" at bounding box center [756, 428] width 34 height 19
